Goal: Find specific page/section: Find specific page/section

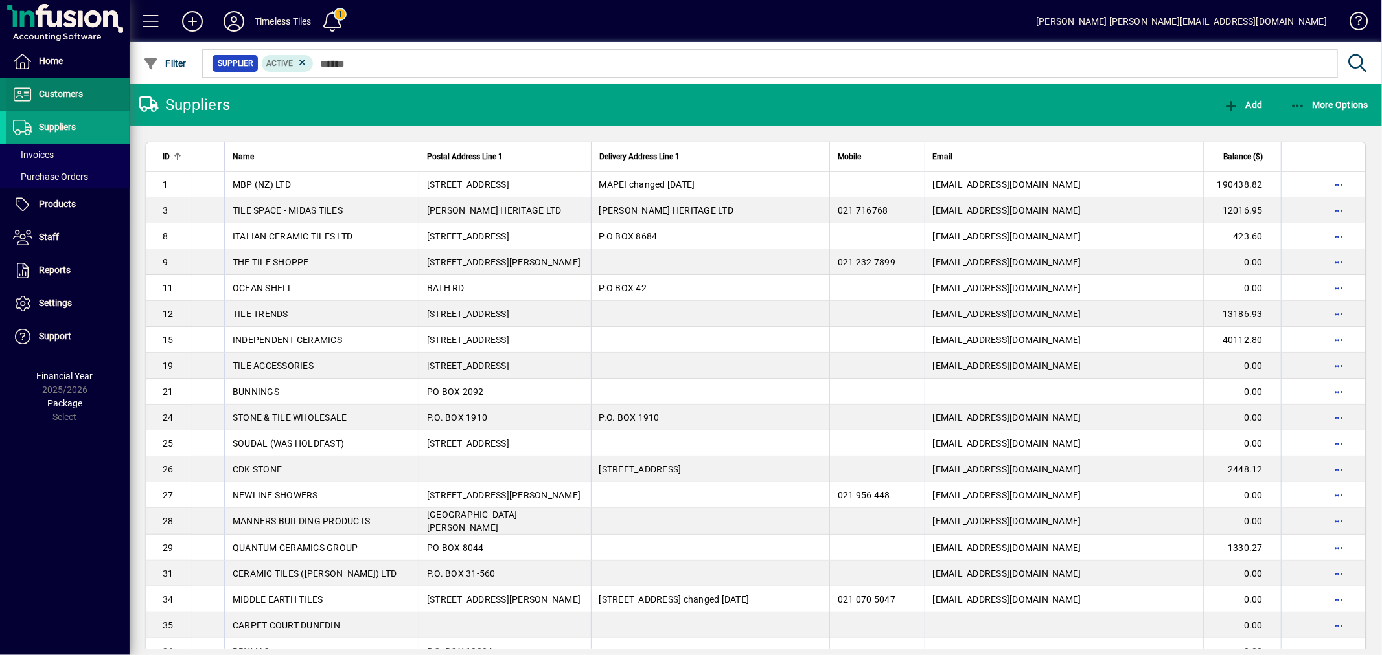
click at [63, 95] on span "Customers" at bounding box center [61, 94] width 44 height 10
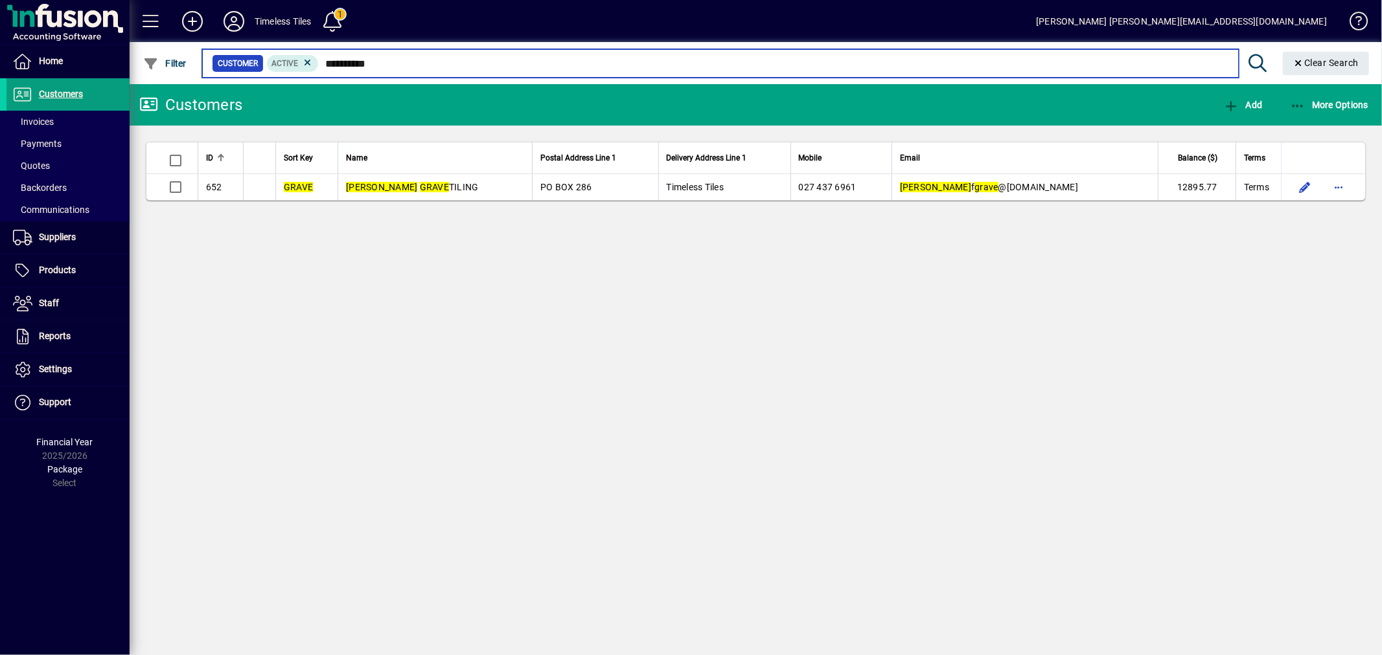
drag, startPoint x: 380, startPoint y: 62, endPoint x: 325, endPoint y: 63, distance: 55.1
click at [325, 63] on input "**********" at bounding box center [773, 63] width 909 height 18
type input "**********"
